Goal: Task Accomplishment & Management: Manage account settings

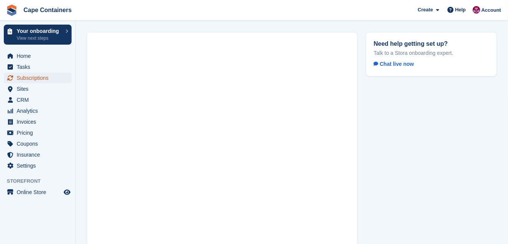
click at [37, 78] on span "Subscriptions" at bounding box center [39, 78] width 45 height 11
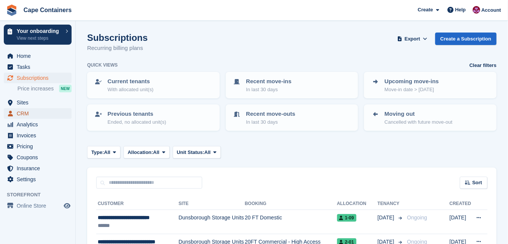
click at [36, 116] on span "CRM" at bounding box center [39, 113] width 45 height 11
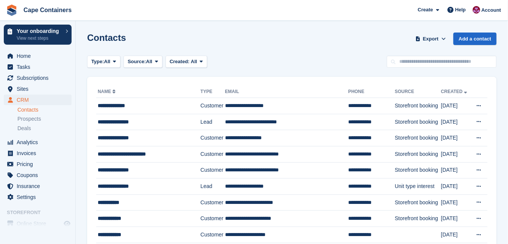
click at [119, 105] on div "**********" at bounding box center [146, 106] width 96 height 8
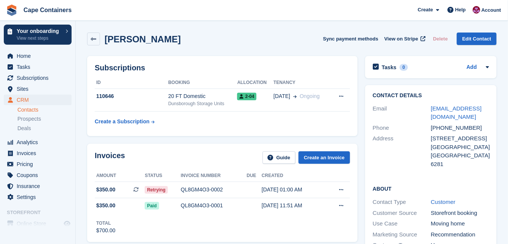
click at [154, 190] on span "Retrying" at bounding box center [156, 190] width 23 height 8
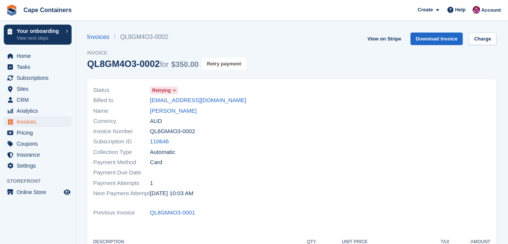
click at [226, 64] on button "Retry payment" at bounding box center [224, 64] width 45 height 13
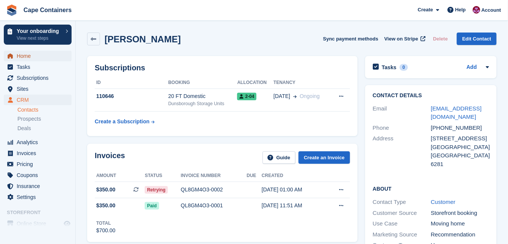
click at [30, 57] on span "Home" at bounding box center [39, 56] width 45 height 11
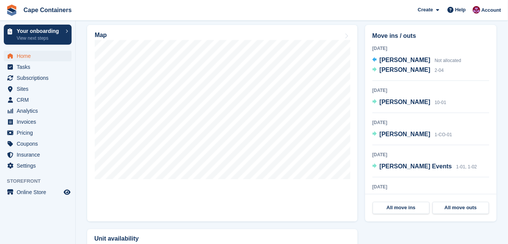
scroll to position [243, 0]
